Goal: Information Seeking & Learning: Learn about a topic

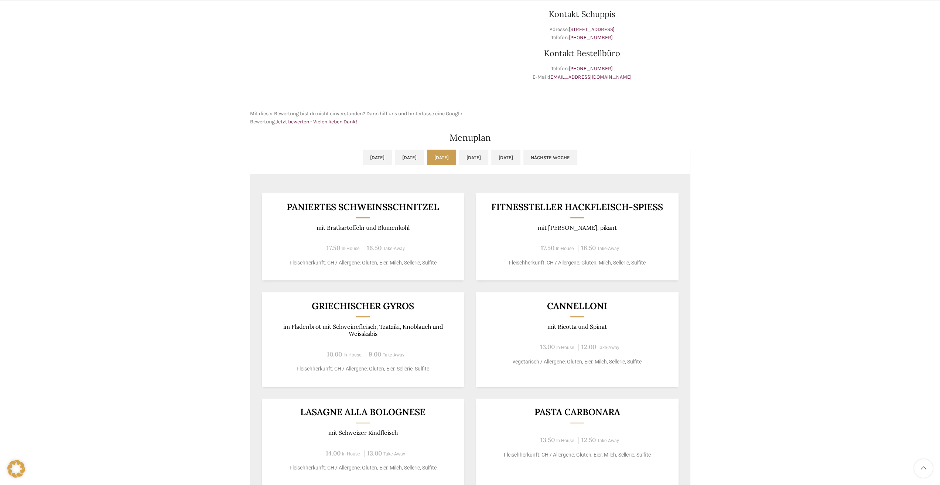
scroll to position [259, 0]
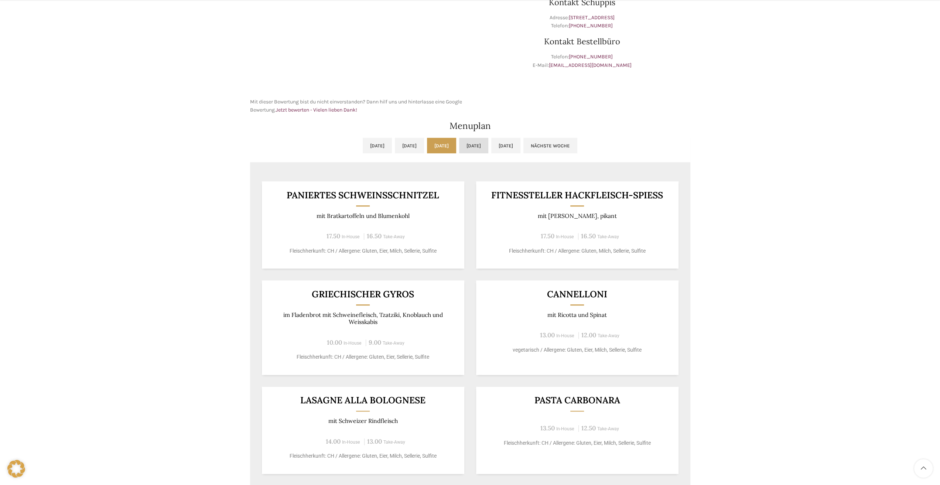
click at [484, 140] on link "[DATE]" at bounding box center [473, 146] width 29 height 16
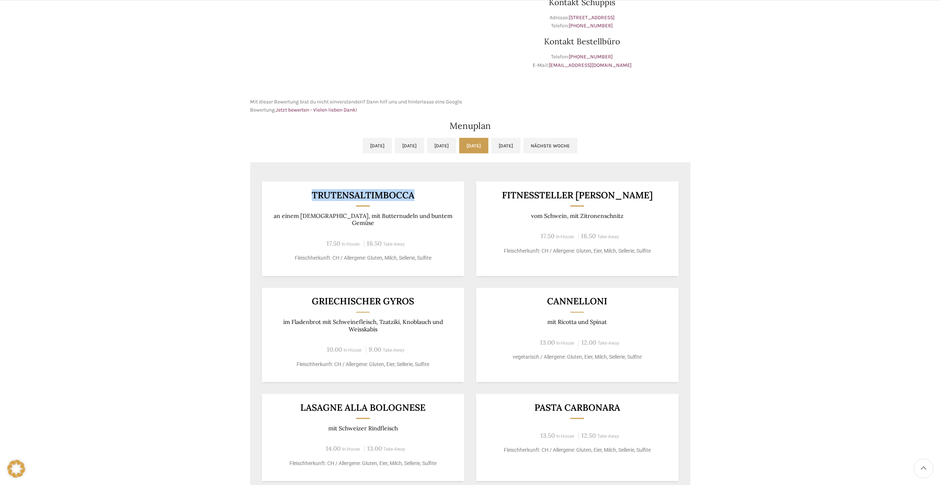
drag, startPoint x: 414, startPoint y: 195, endPoint x: 313, endPoint y: 194, distance: 100.5
click at [313, 194] on h3 "Trutensaltimbocca" at bounding box center [363, 195] width 184 height 9
copy h3 "Trutensaltimbocca"
click at [187, 123] on div "Backstubenbistro Schuppis Wochentag ÖFFNUNGSZEITEN [DATE][GEOGRAPHIC_DATA][DATE…" at bounding box center [470, 203] width 940 height 788
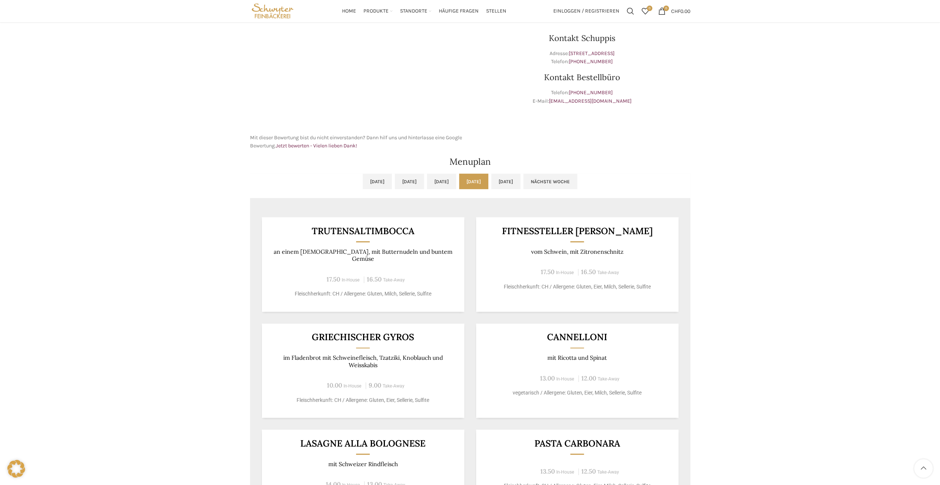
scroll to position [222, 0]
click at [520, 181] on link "[DATE]" at bounding box center [505, 183] width 29 height 16
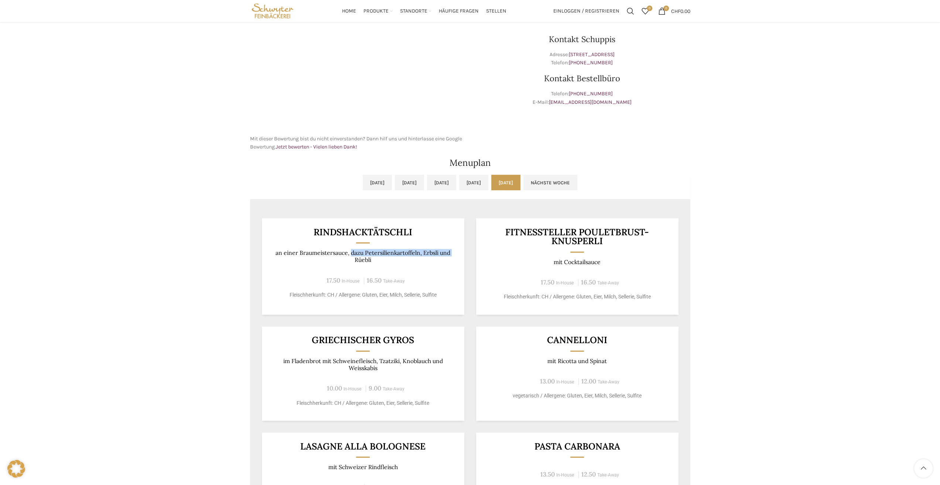
drag, startPoint x: 350, startPoint y: 254, endPoint x: 317, endPoint y: 256, distance: 33.7
click at [317, 256] on p "an einer Braumeistersauce, dazu Petersilienkartoffeln, Erbsli und Rüebli" at bounding box center [363, 256] width 184 height 14
drag, startPoint x: 354, startPoint y: 276, endPoint x: 358, endPoint y: 276, distance: 4.1
click at [354, 276] on div "17.50 In-House 16.50 Take-Away" at bounding box center [363, 281] width 184 height 10
drag, startPoint x: 420, startPoint y: 253, endPoint x: 388, endPoint y: 256, distance: 32.6
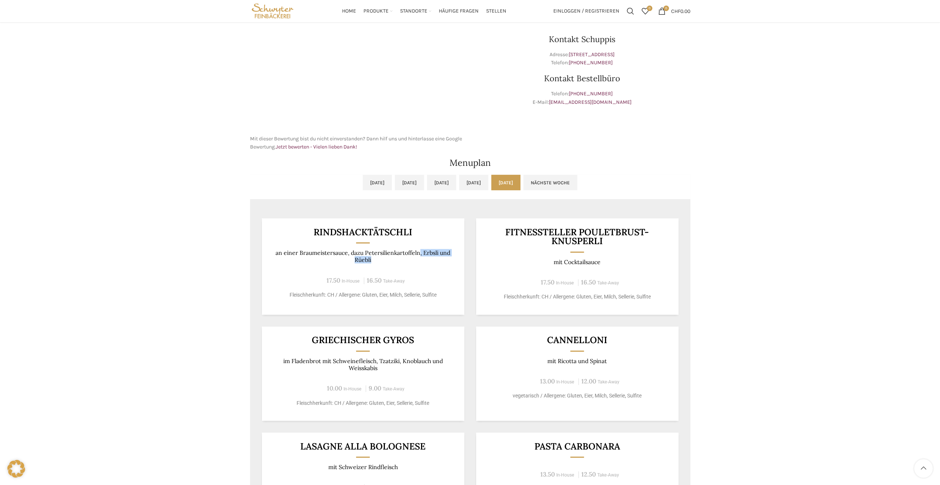
click at [388, 257] on p "an einer Braumeistersauce, dazu Petersilienkartoffeln, Erbsli und Rüebli" at bounding box center [363, 256] width 184 height 14
click at [388, 254] on p "an einer Braumeistersauce, dazu Petersilienkartoffeln, Erbsli und Rüebli" at bounding box center [363, 256] width 184 height 14
click at [577, 183] on link "Nächste Woche" at bounding box center [550, 183] width 54 height 16
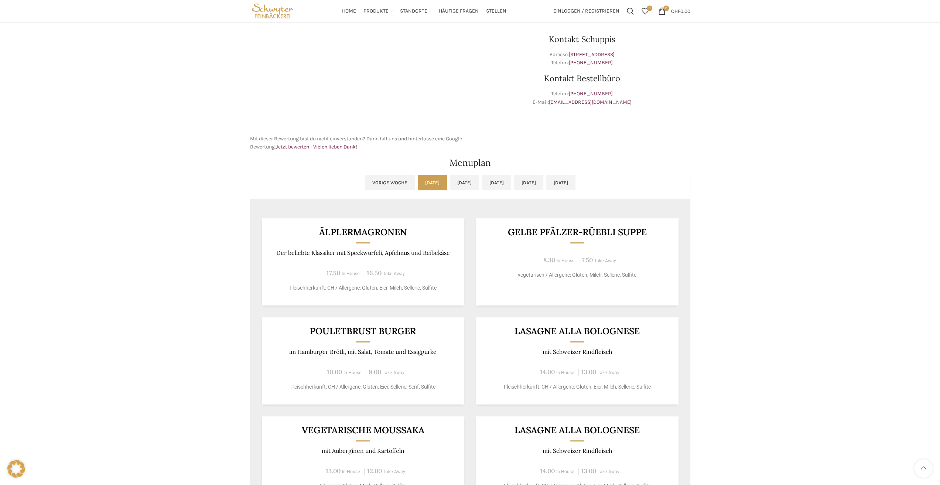
click at [387, 370] on span "Take-Away" at bounding box center [394, 372] width 22 height 5
drag, startPoint x: 381, startPoint y: 372, endPoint x: 370, endPoint y: 373, distance: 11.5
click at [370, 373] on span "9.00 Take-Away" at bounding box center [385, 372] width 39 height 7
click at [424, 358] on div "Pouletbrust Burger im [GEOGRAPHIC_DATA], mit Salat, Tomate und Essiggurke 10.00…" at bounding box center [363, 360] width 202 height 87
click at [450, 184] on link "[DATE]" at bounding box center [464, 183] width 29 height 16
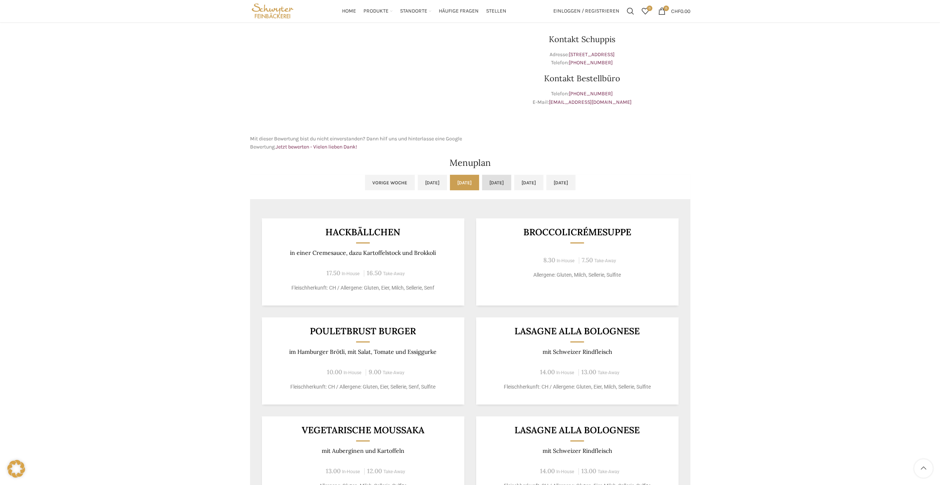
click at [493, 187] on link "[DATE]" at bounding box center [496, 183] width 29 height 16
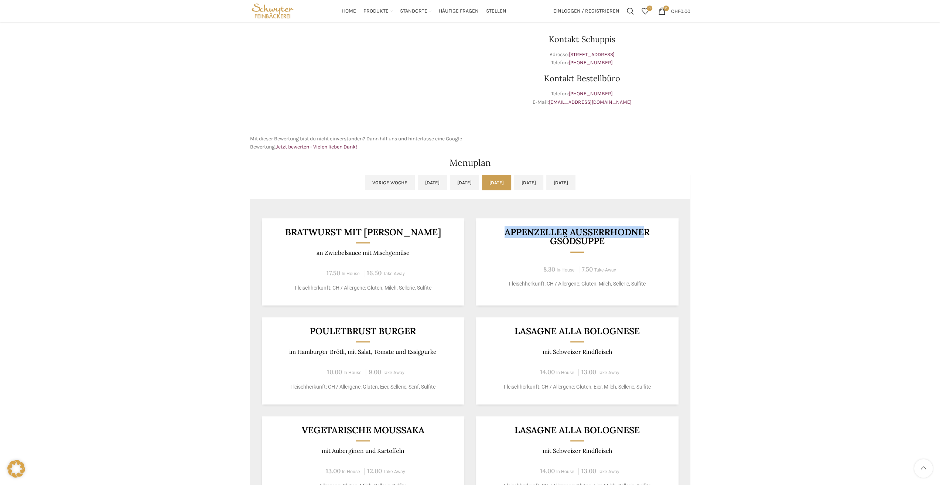
drag, startPoint x: 505, startPoint y: 233, endPoint x: 641, endPoint y: 229, distance: 136.0
click at [641, 229] on h3 "Appenzeller Ausserrhodner Gsödsuppe" at bounding box center [577, 236] width 184 height 18
drag, startPoint x: 604, startPoint y: 246, endPoint x: 560, endPoint y: 246, distance: 44.3
click at [560, 246] on div "Appenzeller Ausserrhodner Gsödsuppe 8.30 In-House 7.50 Take-Away Fleischherkunf…" at bounding box center [577, 261] width 202 height 87
click at [523, 268] on div "8.30 In-House 7.50 Take-Away" at bounding box center [577, 269] width 184 height 10
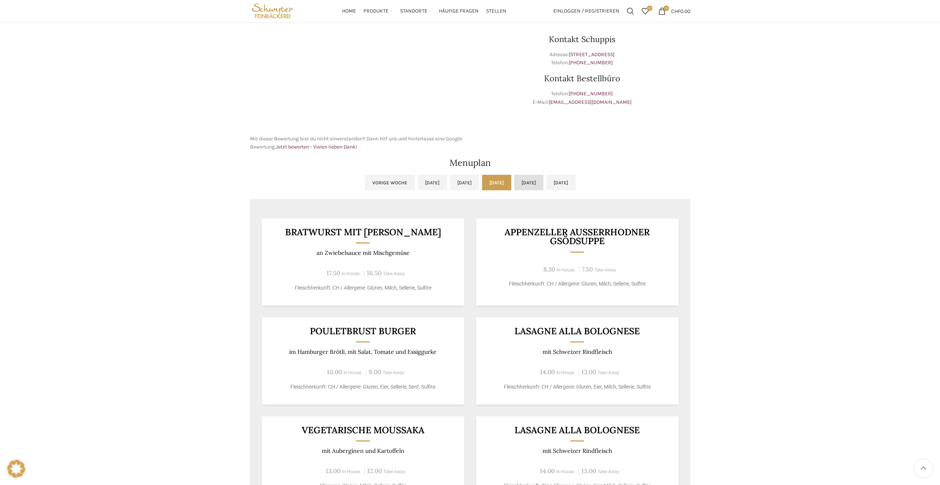
click at [537, 183] on link "[DATE]" at bounding box center [528, 183] width 29 height 16
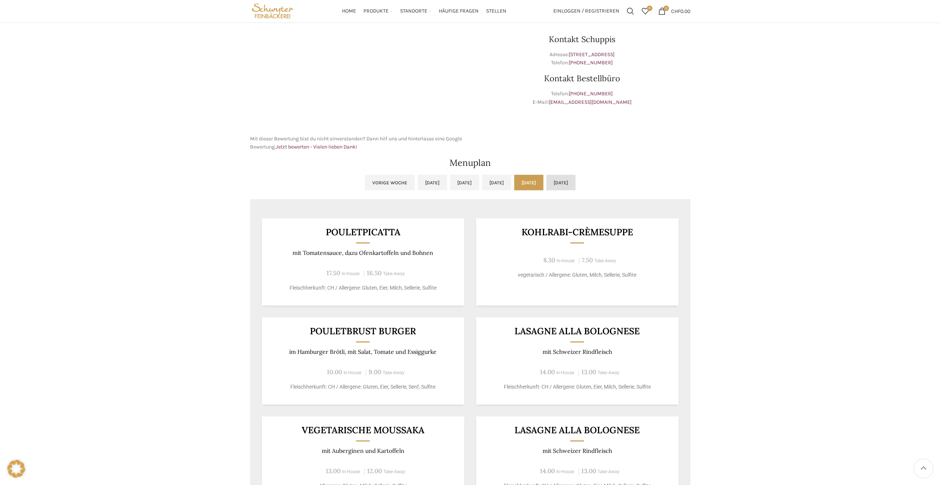
click at [575, 188] on link "[DATE]" at bounding box center [560, 183] width 29 height 16
drag, startPoint x: 329, startPoint y: 235, endPoint x: 392, endPoint y: 235, distance: 63.2
click at [392, 235] on h3 "Pangasiusfilet" at bounding box center [363, 231] width 184 height 9
click at [412, 241] on div "Pangasiusfilet an einer Senfsauce, mit [PERSON_NAME] und Rahmspinat 17.50 In-Ho…" at bounding box center [363, 261] width 202 height 87
click at [418, 185] on link "[DATE]" at bounding box center [432, 183] width 29 height 16
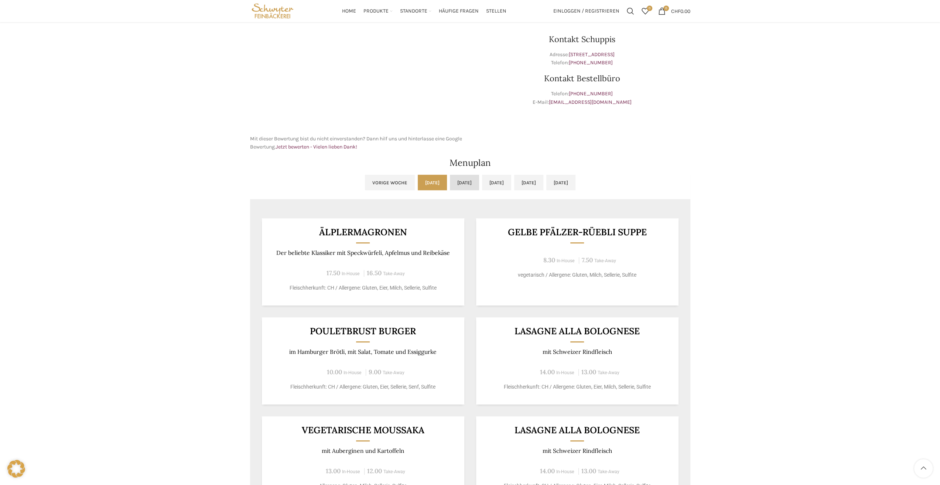
click at [451, 181] on link "[DATE]" at bounding box center [464, 183] width 29 height 16
